Goal: Task Accomplishment & Management: Use online tool/utility

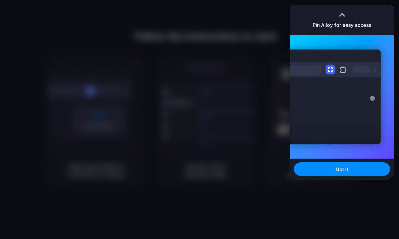
click at [351, 8] on div "Pin Alloy for easy access" at bounding box center [342, 20] width 104 height 30
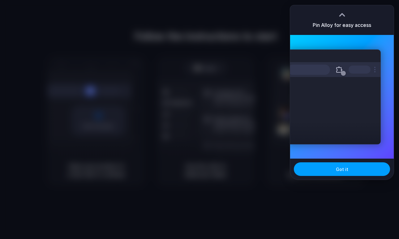
click at [333, 171] on button "Got it" at bounding box center [342, 169] width 96 height 14
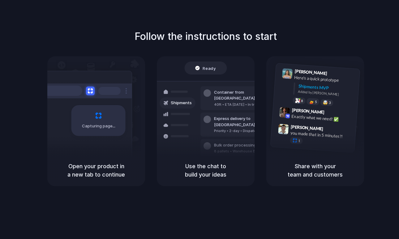
click at [155, 129] on div "Capturing page Open your product in a new tab to continue Ready Shipments Conta…" at bounding box center [205, 121] width 317 height 130
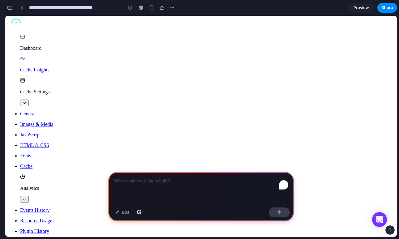
click at [16, 25] on icon "Light logo" at bounding box center [20, 23] width 24 height 10
click at [157, 184] on p "To enrich screen reader interactions, please activate Accessibility in Grammarl…" at bounding box center [201, 180] width 174 height 7
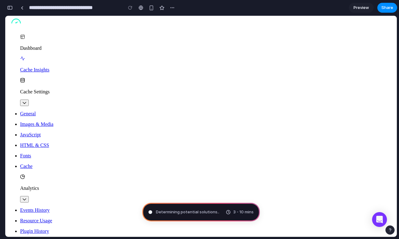
scroll to position [73, 0]
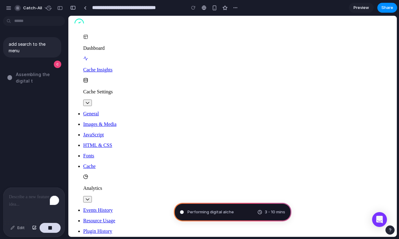
type input "**********"
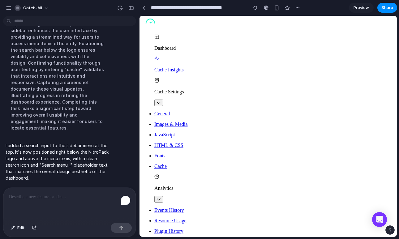
scroll to position [44, 0]
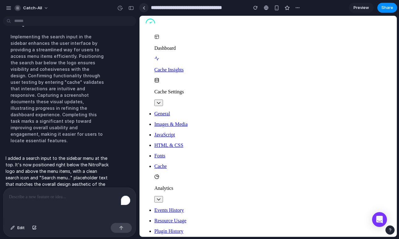
click at [142, 7] on link at bounding box center [143, 7] width 9 height 9
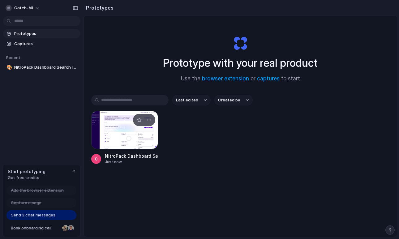
click at [127, 146] on div at bounding box center [124, 130] width 67 height 38
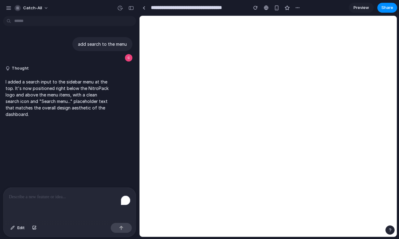
click at [361, 11] on link "Preview" at bounding box center [361, 8] width 25 height 10
